Goal: Navigation & Orientation: Find specific page/section

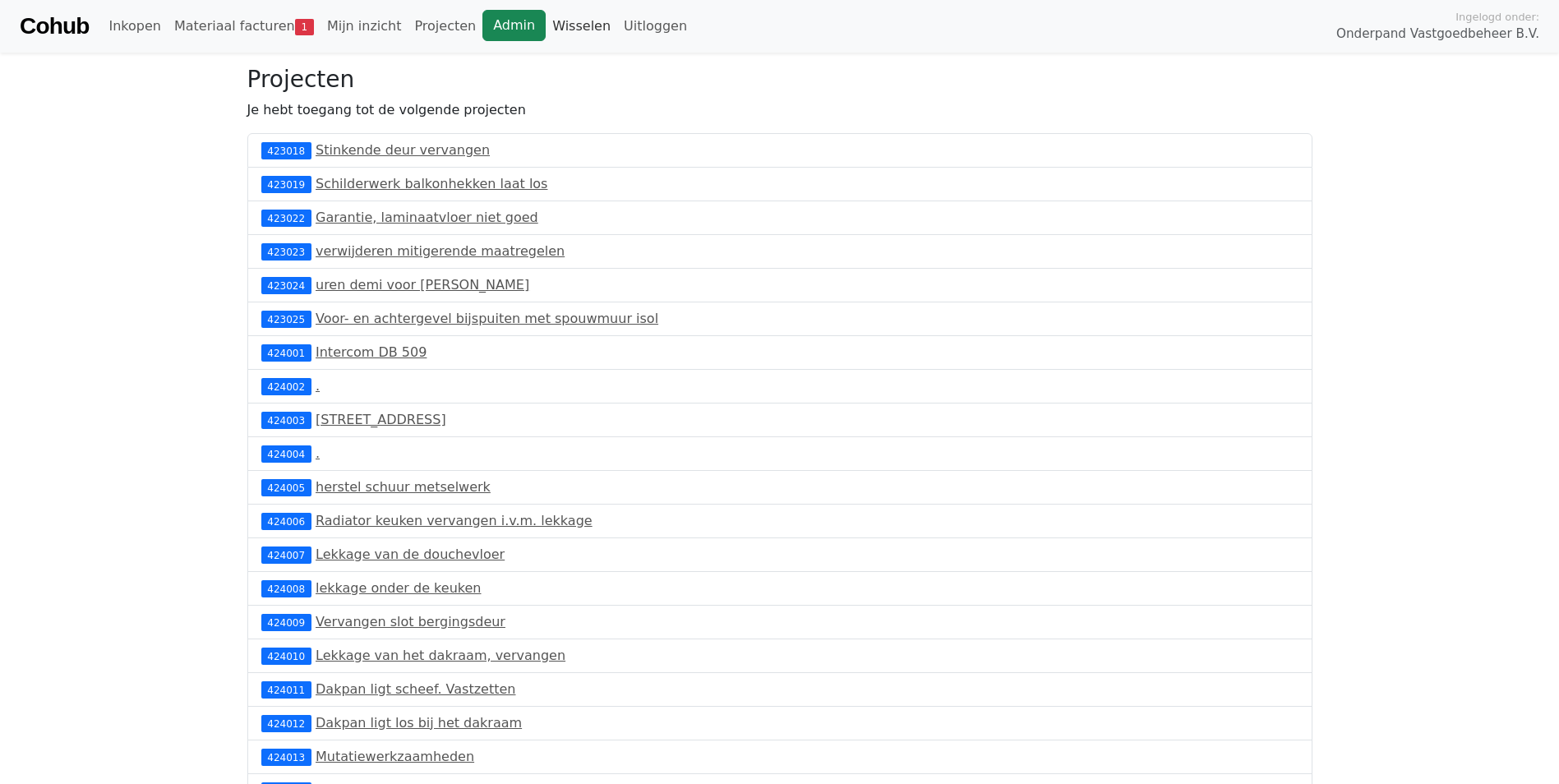
click at [546, 31] on link "Wisselen" at bounding box center [581, 26] width 71 height 33
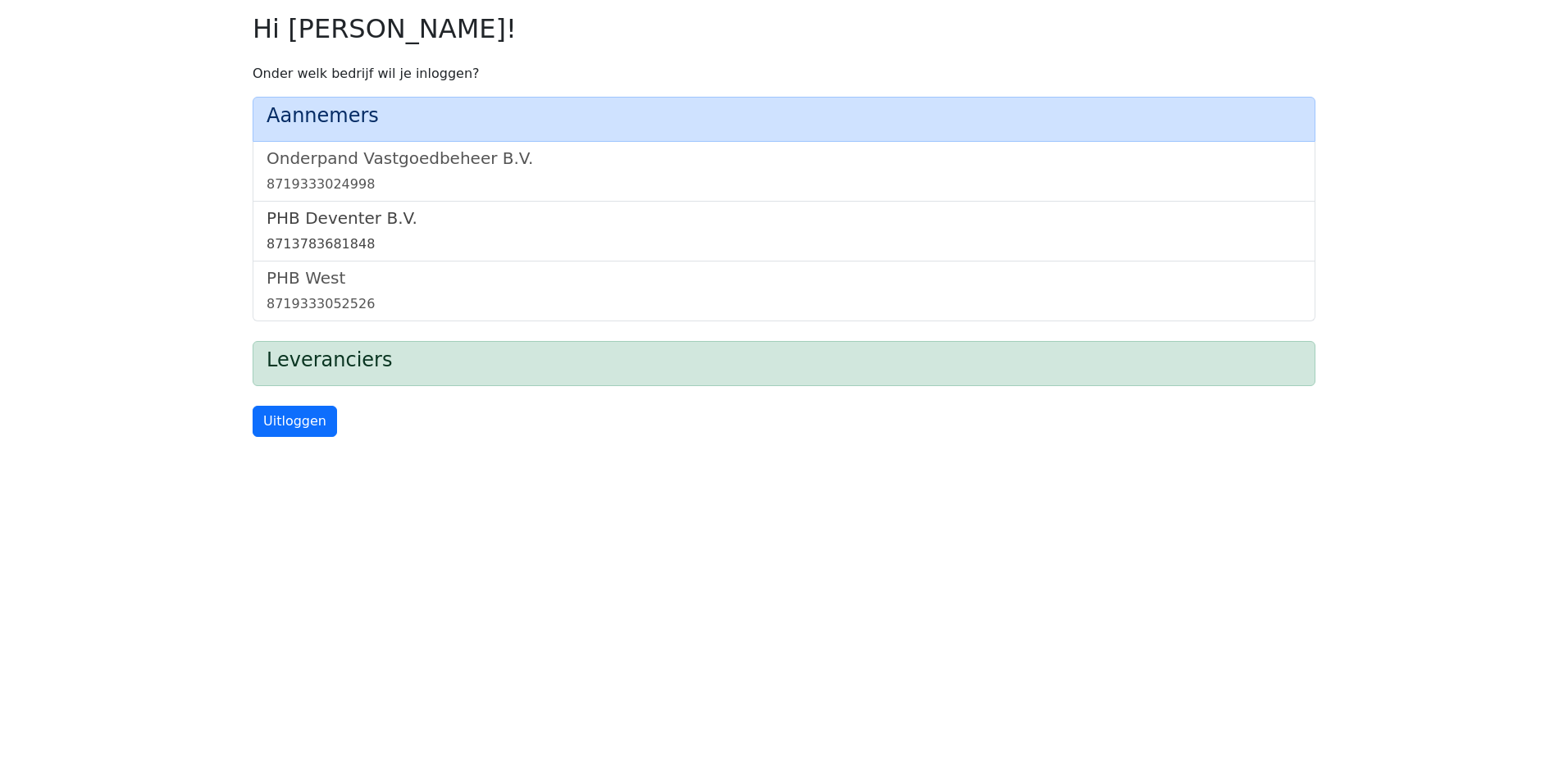
click at [426, 238] on div "8713783681848" at bounding box center [783, 244] width 1035 height 20
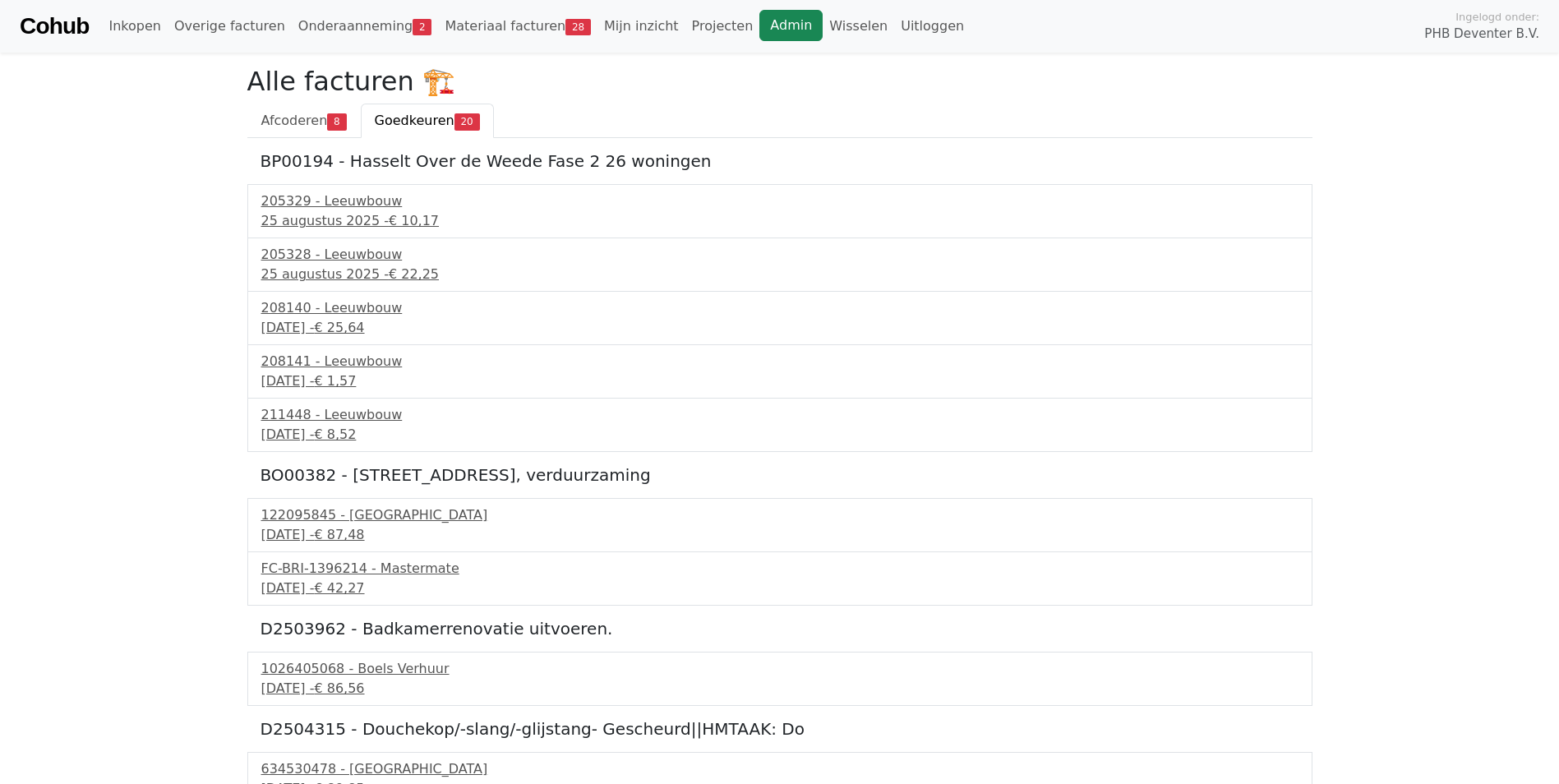
click at [760, 28] on link "Admin" at bounding box center [792, 25] width 64 height 31
